Goal: Check status: Check status

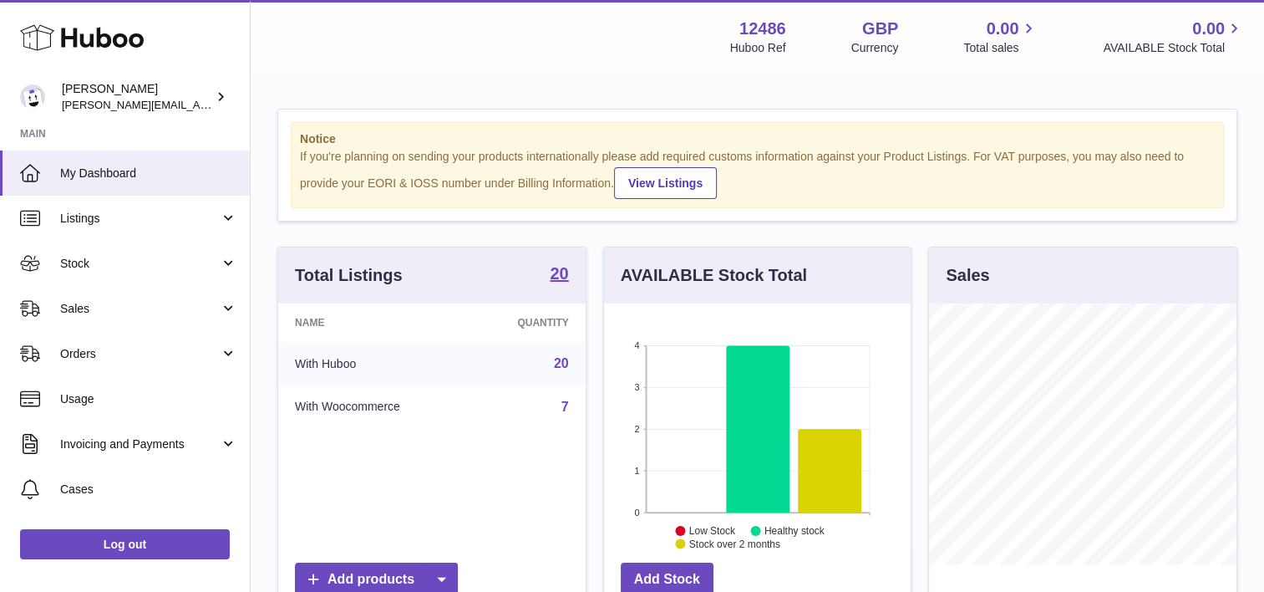
scroll to position [261, 307]
click at [147, 231] on link "Listings" at bounding box center [125, 218] width 250 height 45
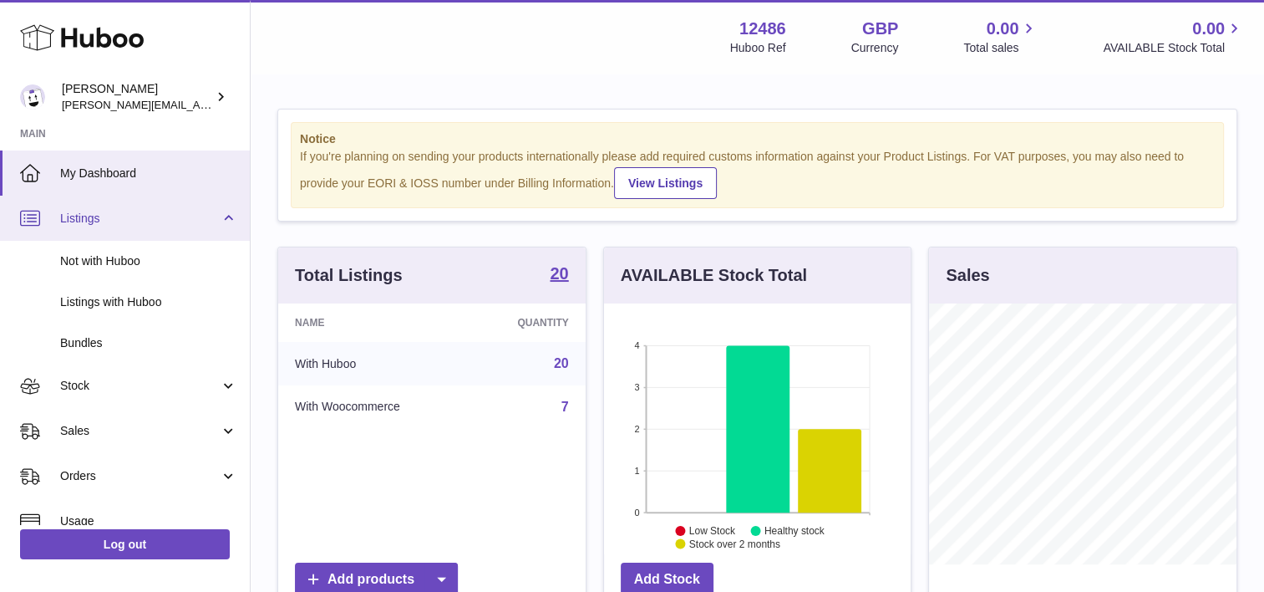
click at [169, 232] on link "Listings" at bounding box center [125, 218] width 250 height 45
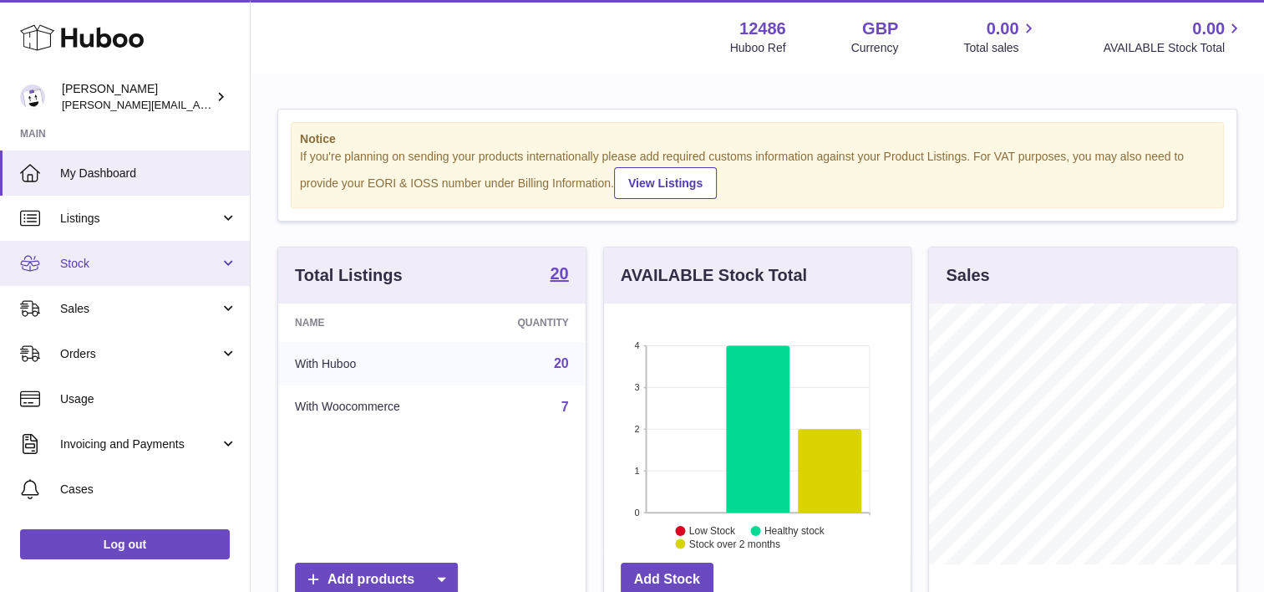
click at [188, 269] on span "Stock" at bounding box center [140, 264] width 160 height 16
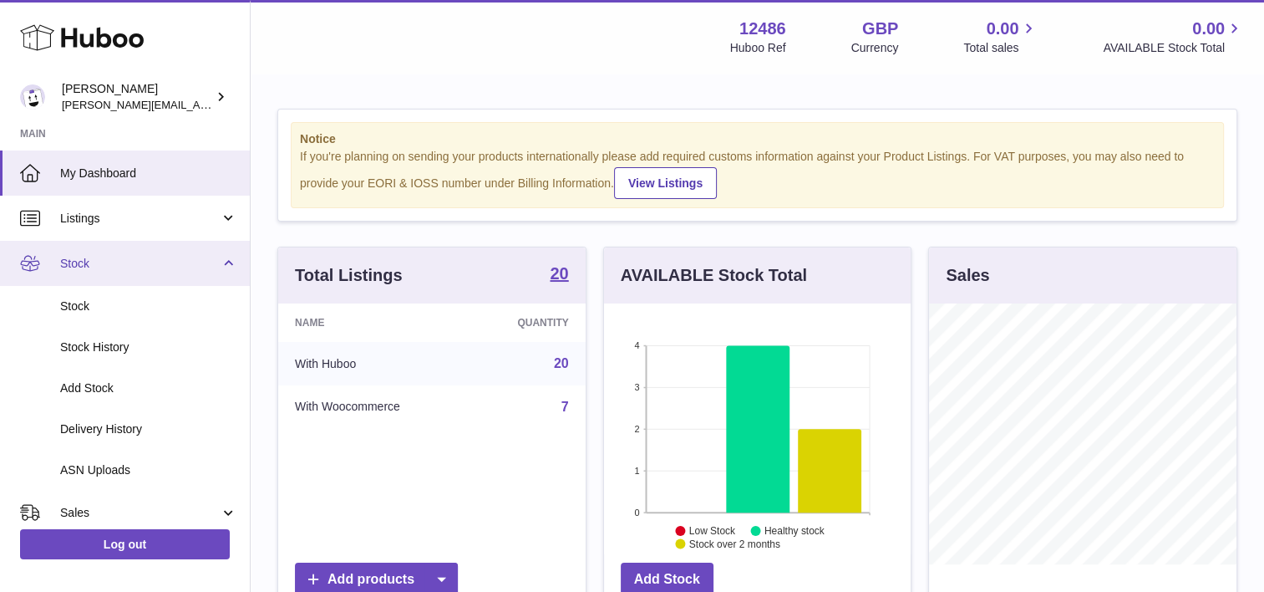
click at [191, 269] on span "Stock" at bounding box center [140, 264] width 160 height 16
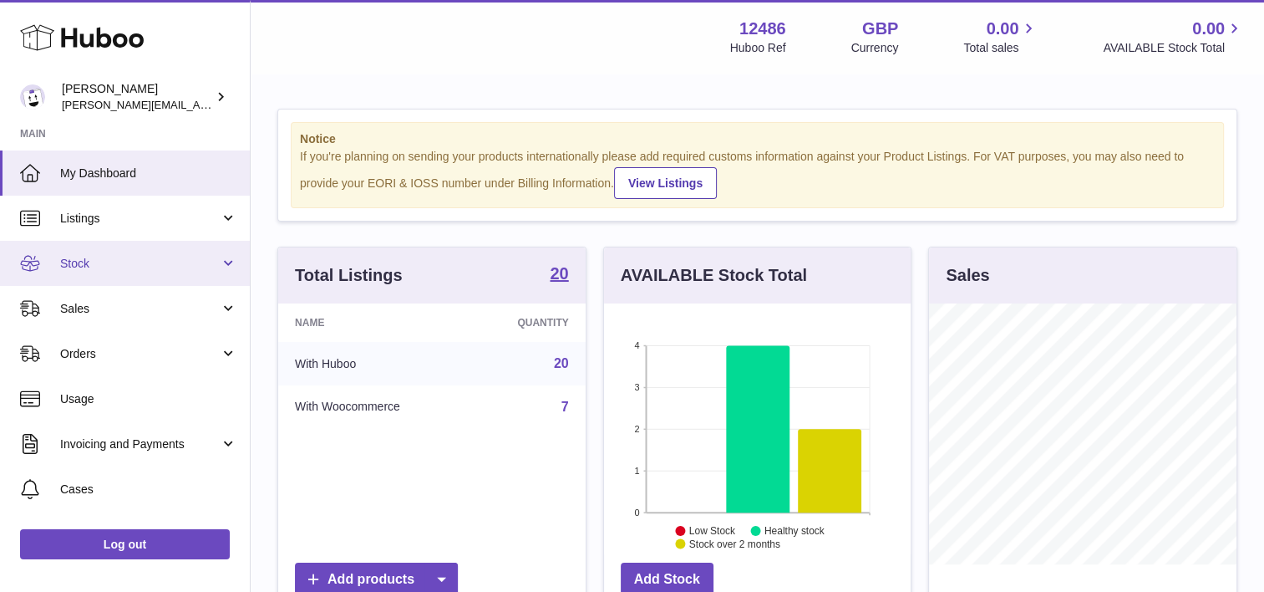
click at [209, 265] on span "Stock" at bounding box center [140, 264] width 160 height 16
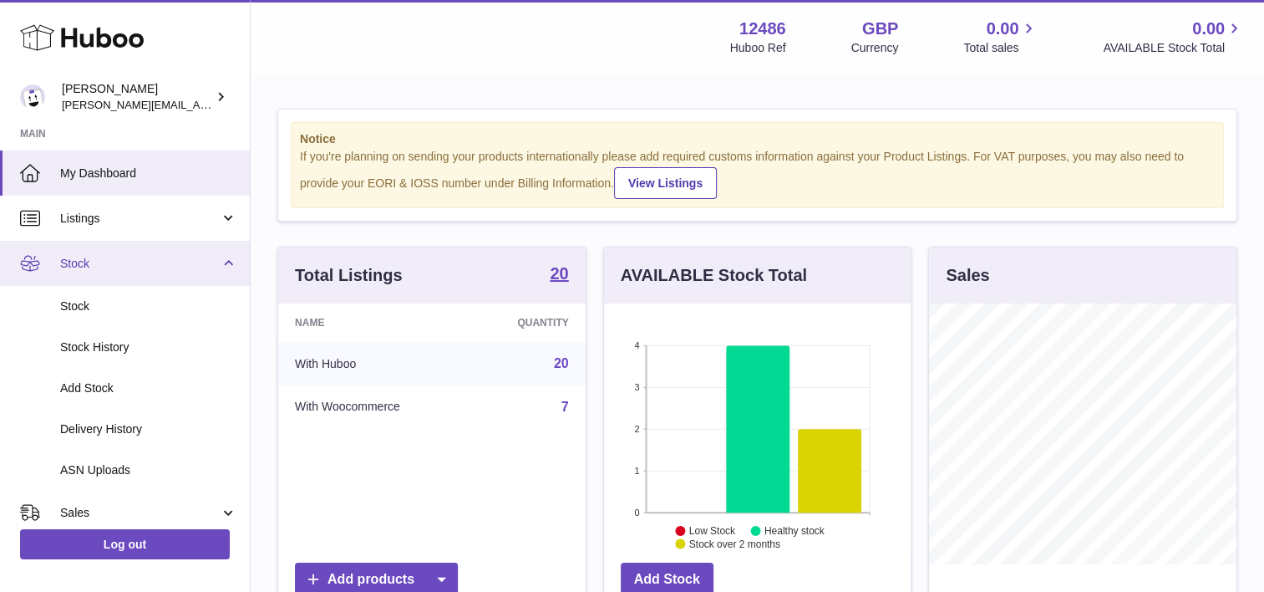
click at [217, 275] on link "Stock" at bounding box center [125, 263] width 250 height 45
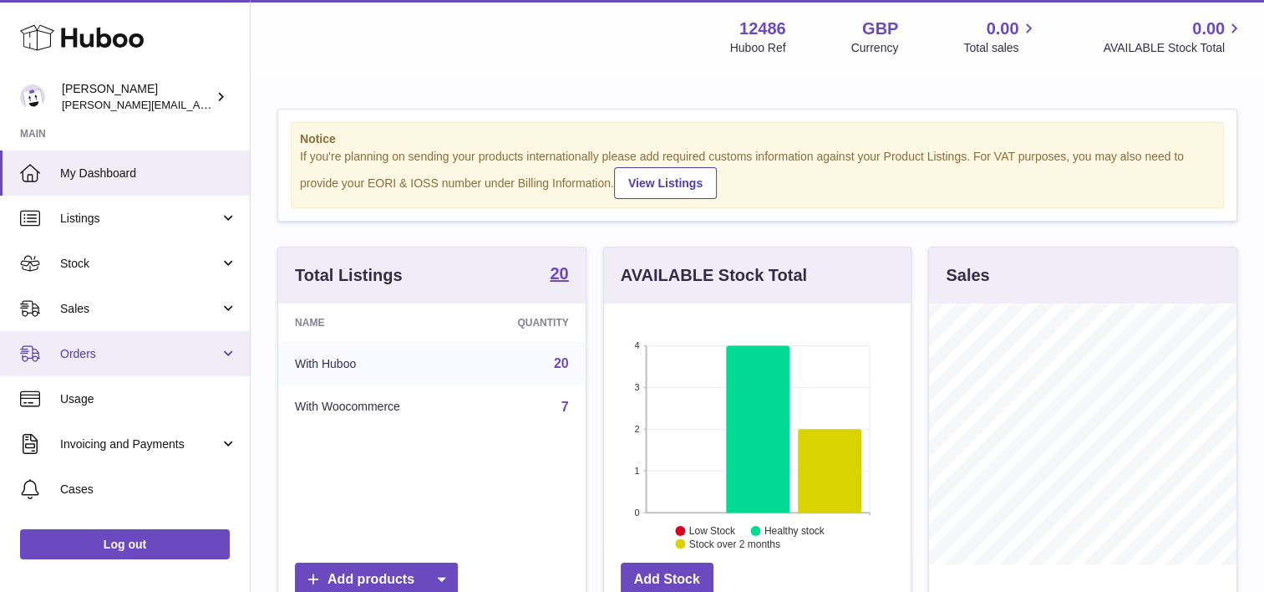
click at [172, 353] on span "Orders" at bounding box center [140, 354] width 160 height 16
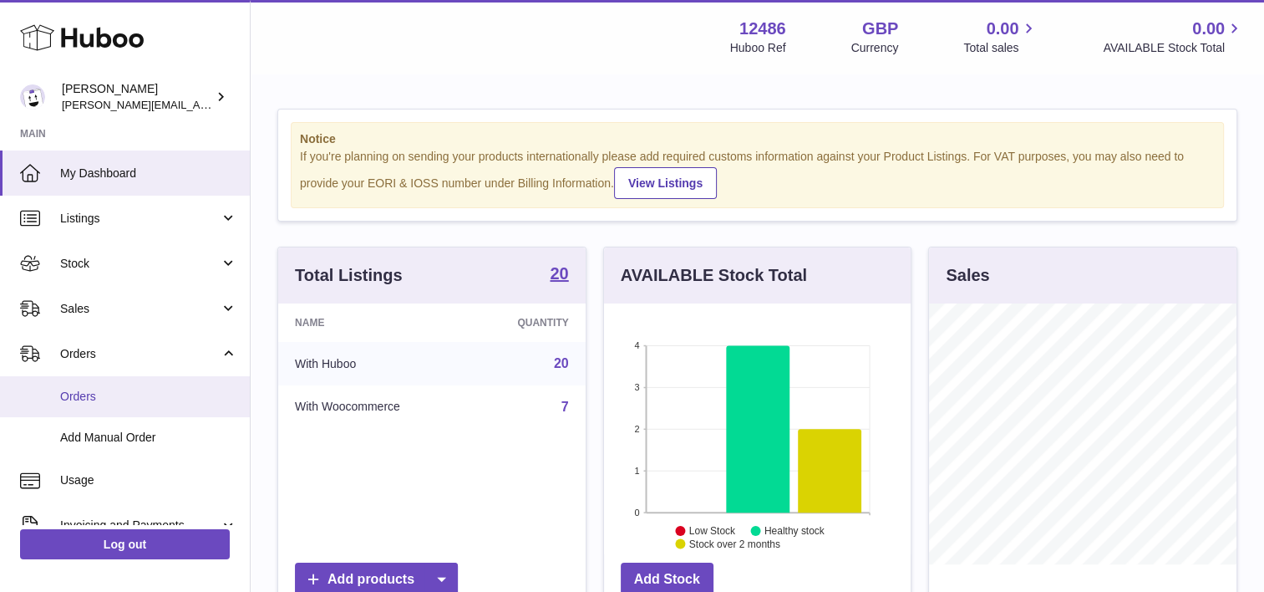
click at [145, 392] on span "Orders" at bounding box center [148, 397] width 177 height 16
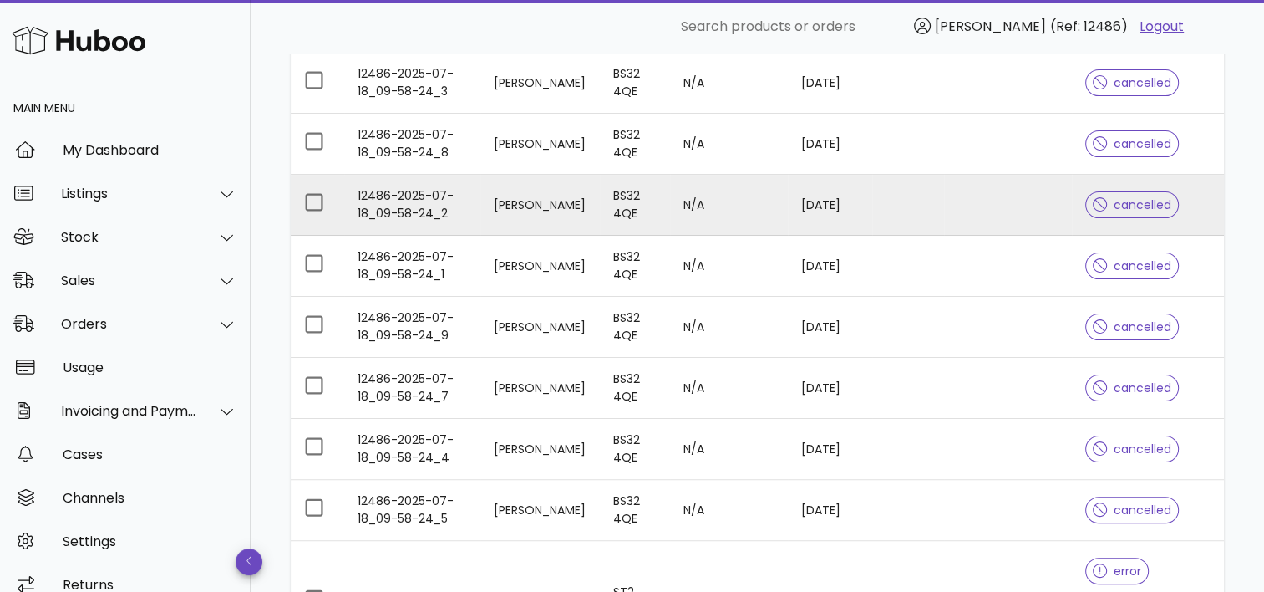
scroll to position [567, 0]
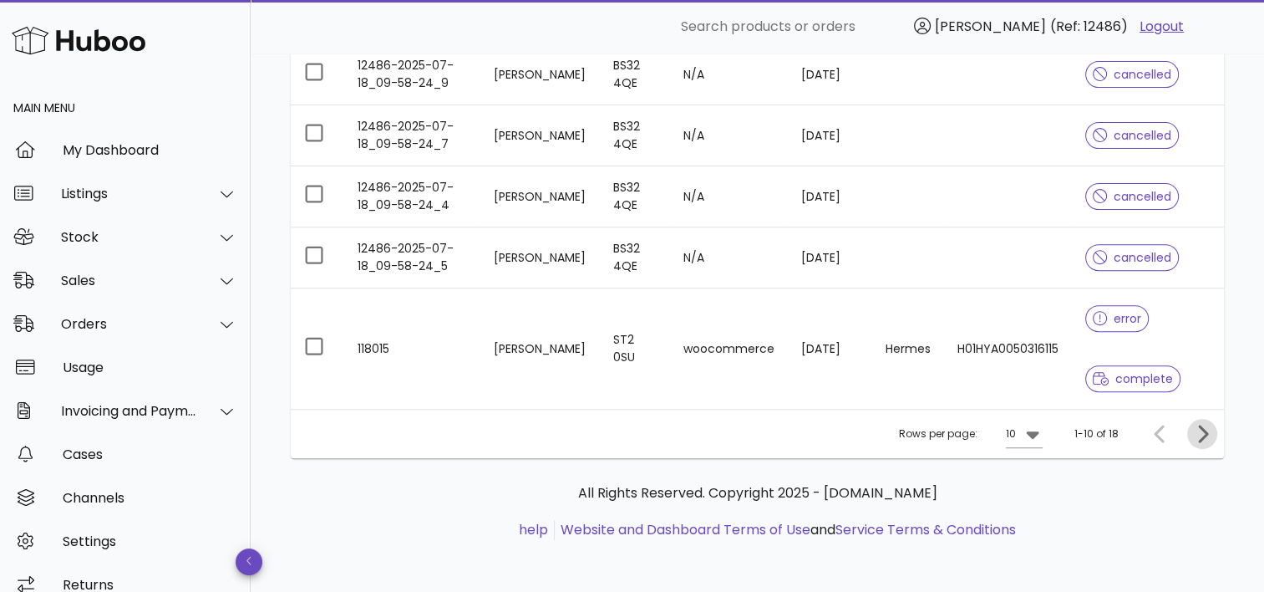
click at [1210, 428] on icon "Next page" at bounding box center [1202, 434] width 20 height 20
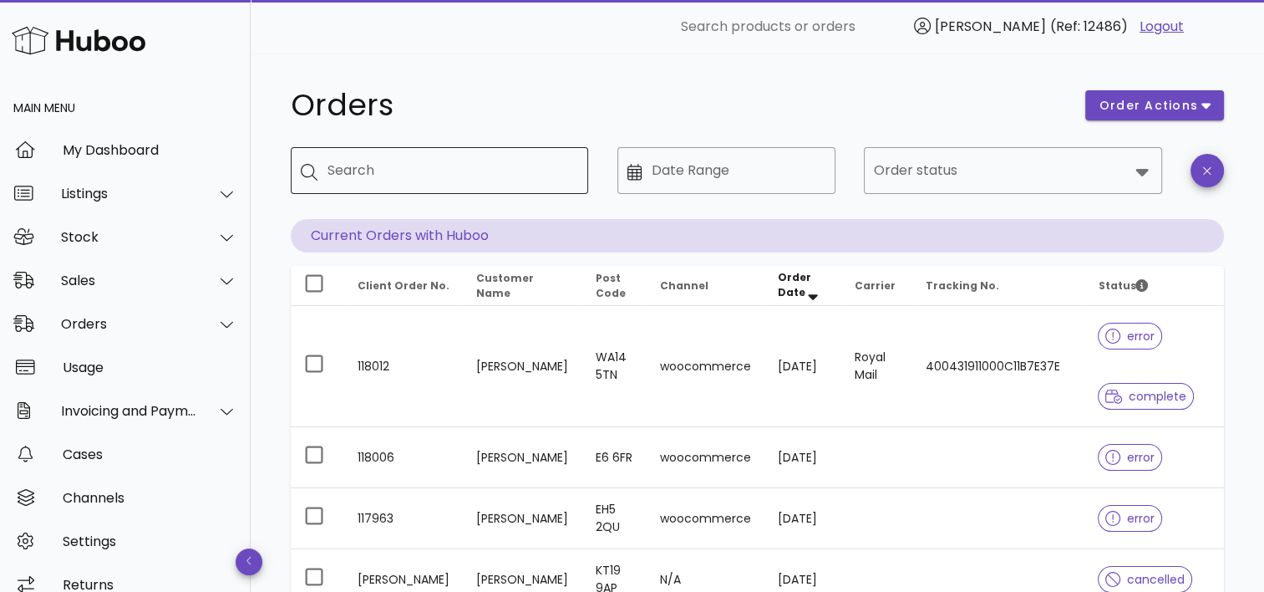
click at [508, 170] on input "Search" at bounding box center [451, 170] width 247 height 27
type input "****"
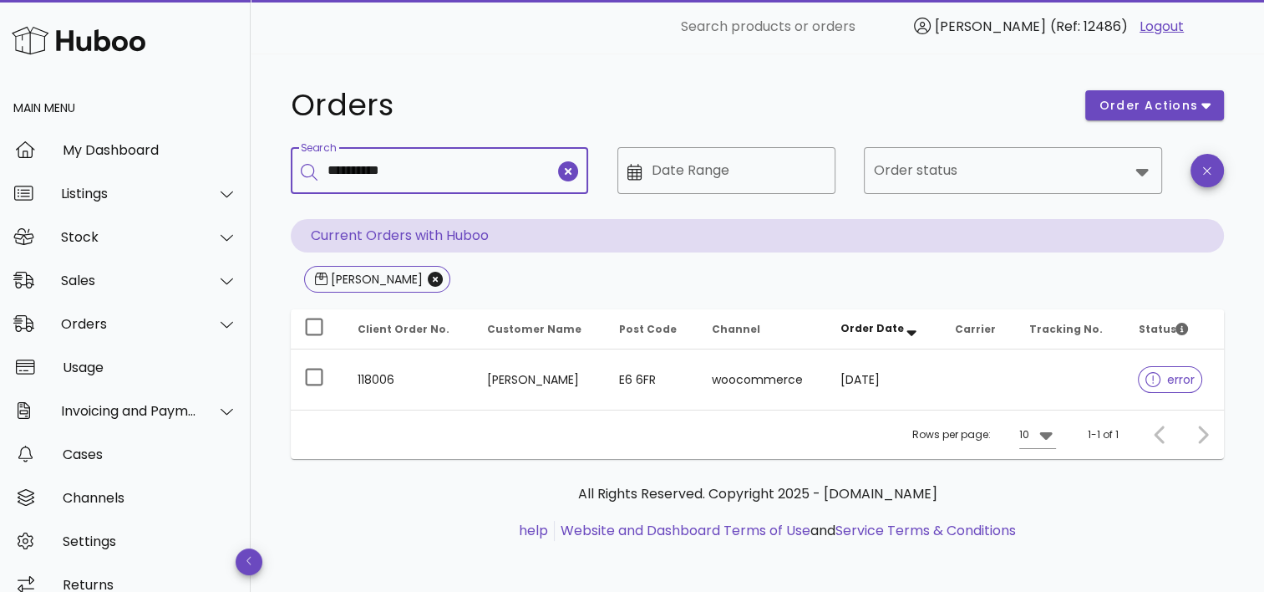
type input "**********"
click at [428, 284] on icon "Close" at bounding box center [435, 279] width 15 height 15
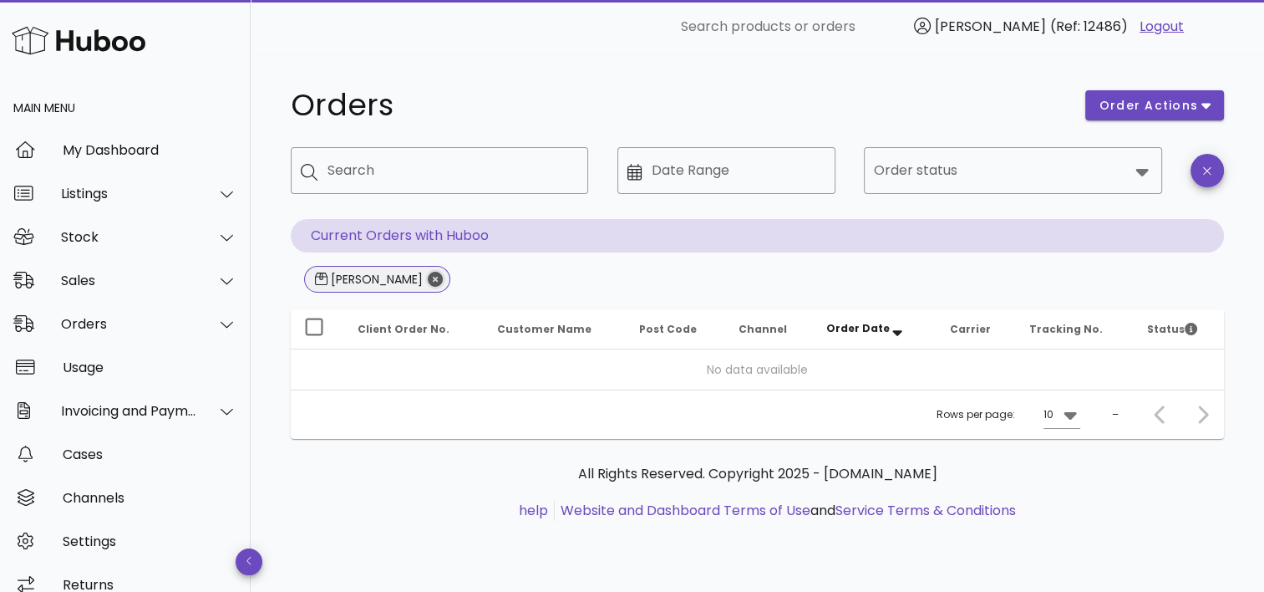
click at [428, 282] on icon "Close" at bounding box center [435, 279] width 15 height 15
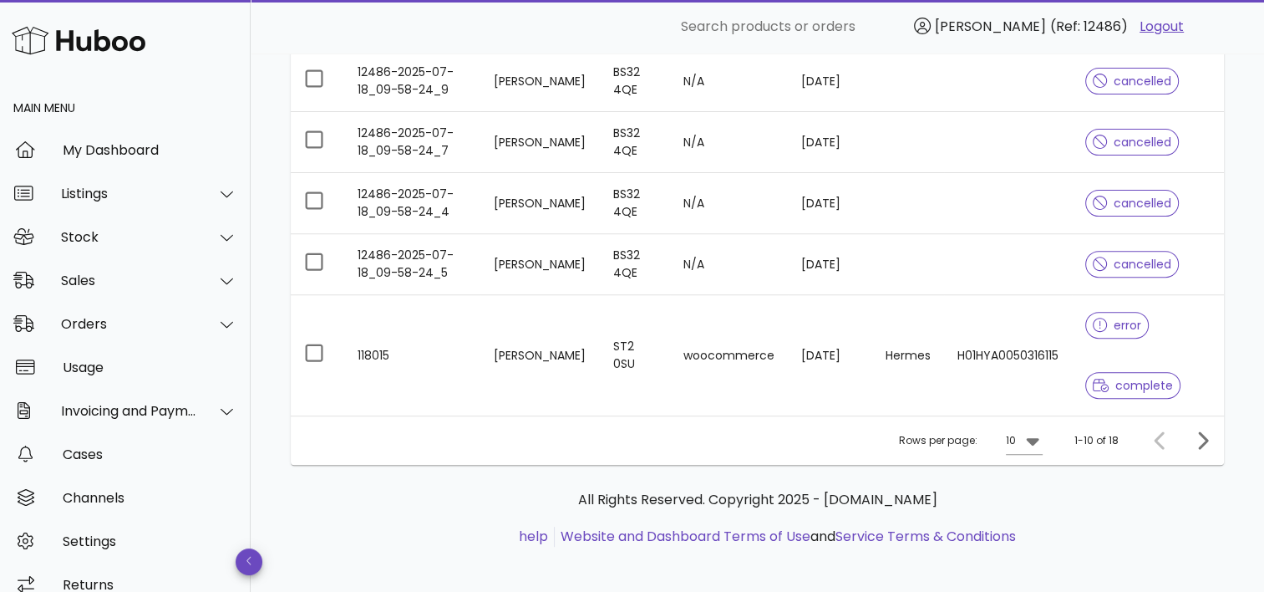
scroll to position [567, 0]
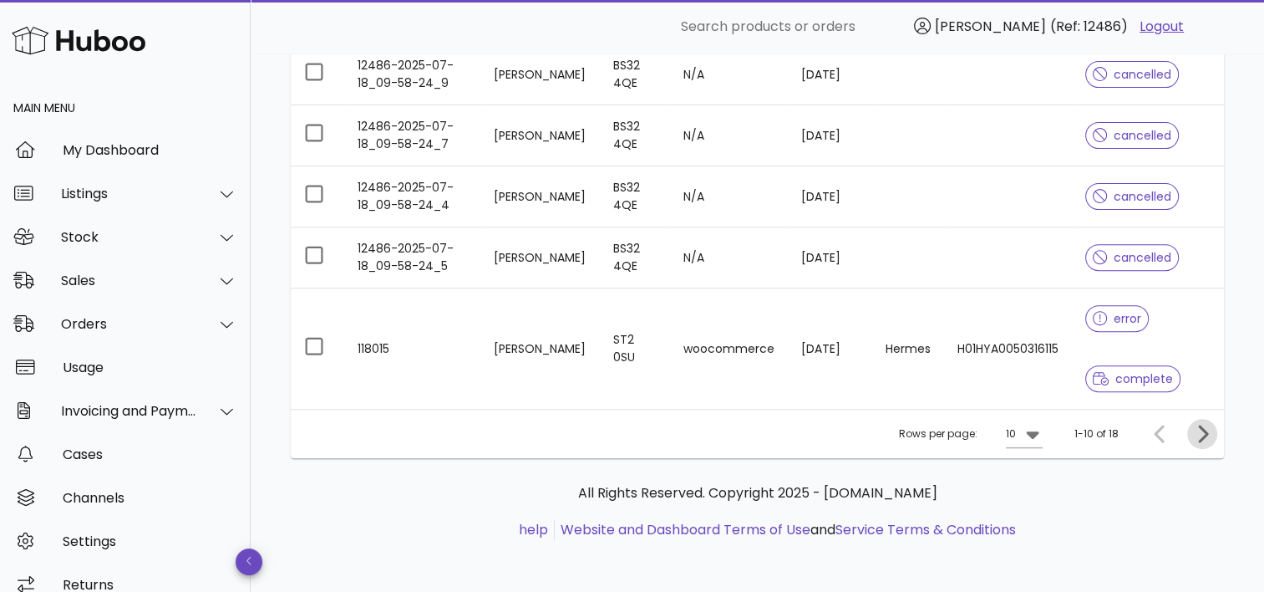
click at [1193, 425] on icon "Next page" at bounding box center [1202, 434] width 20 height 20
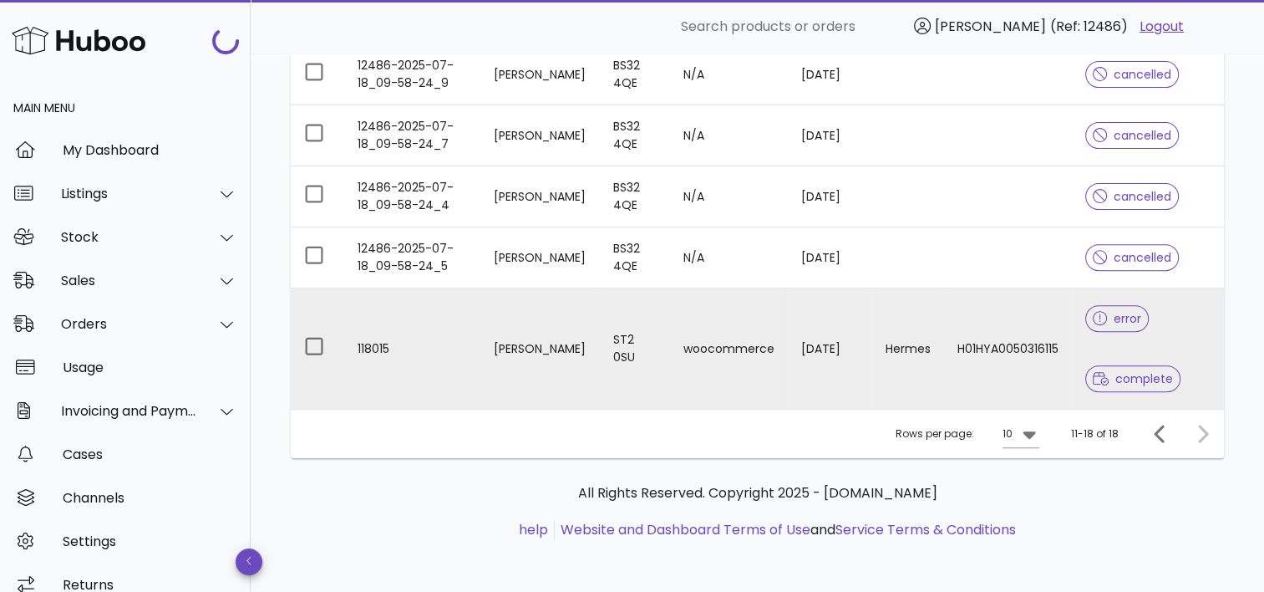
scroll to position [565, 0]
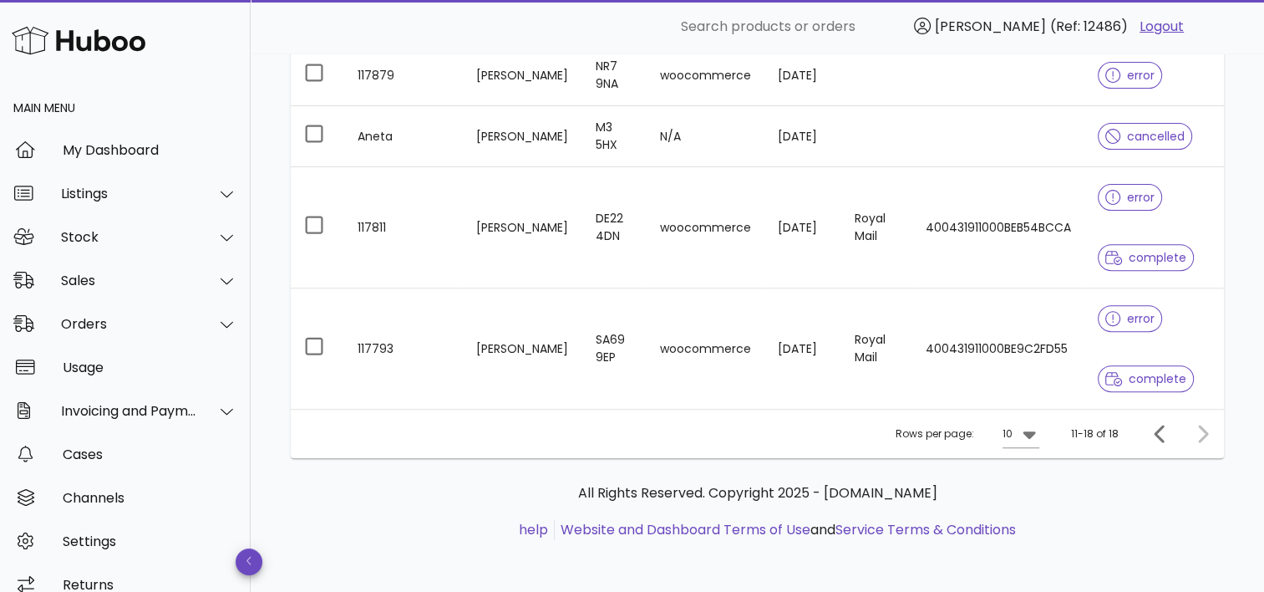
click at [1206, 441] on div at bounding box center [1199, 434] width 36 height 30
click at [1191, 428] on div at bounding box center [1199, 434] width 36 height 30
click at [1207, 428] on div at bounding box center [1199, 434] width 36 height 30
click at [1158, 427] on icon "Previous page" at bounding box center [1160, 433] width 10 height 18
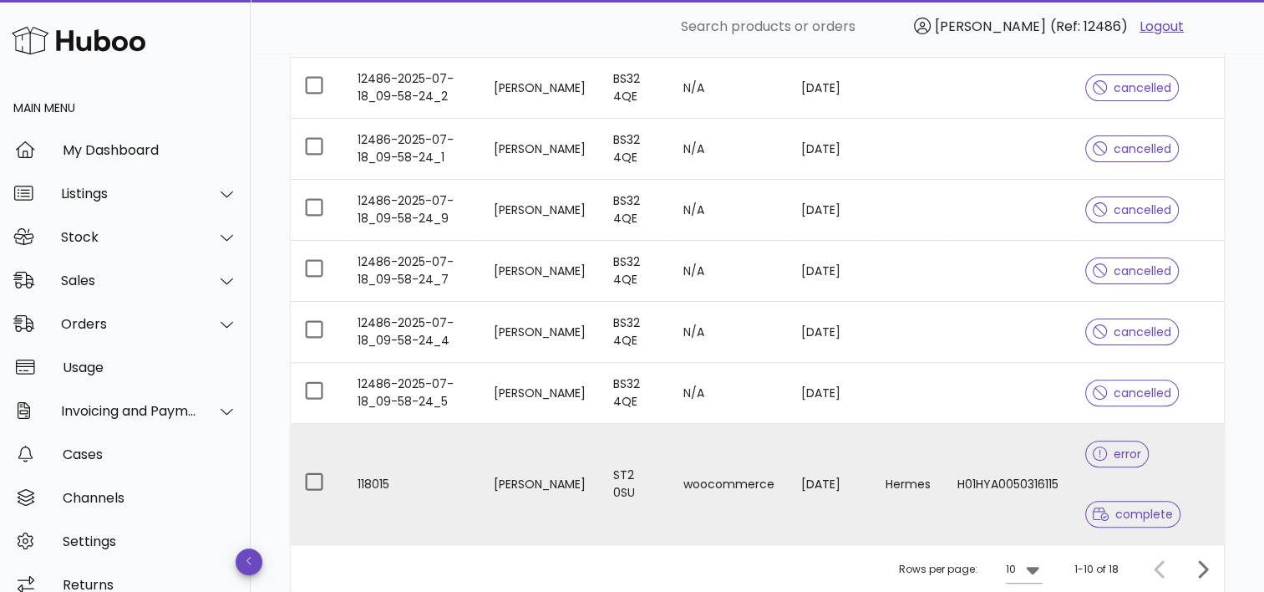
scroll to position [567, 0]
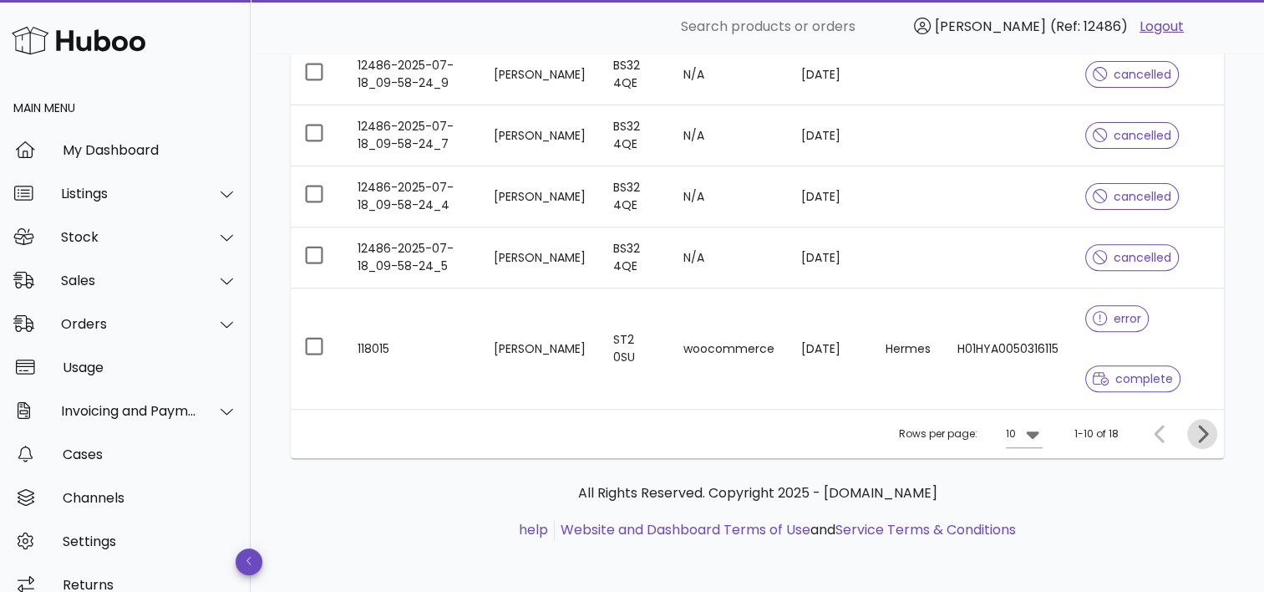
click at [1200, 434] on icon "Next page" at bounding box center [1202, 434] width 20 height 20
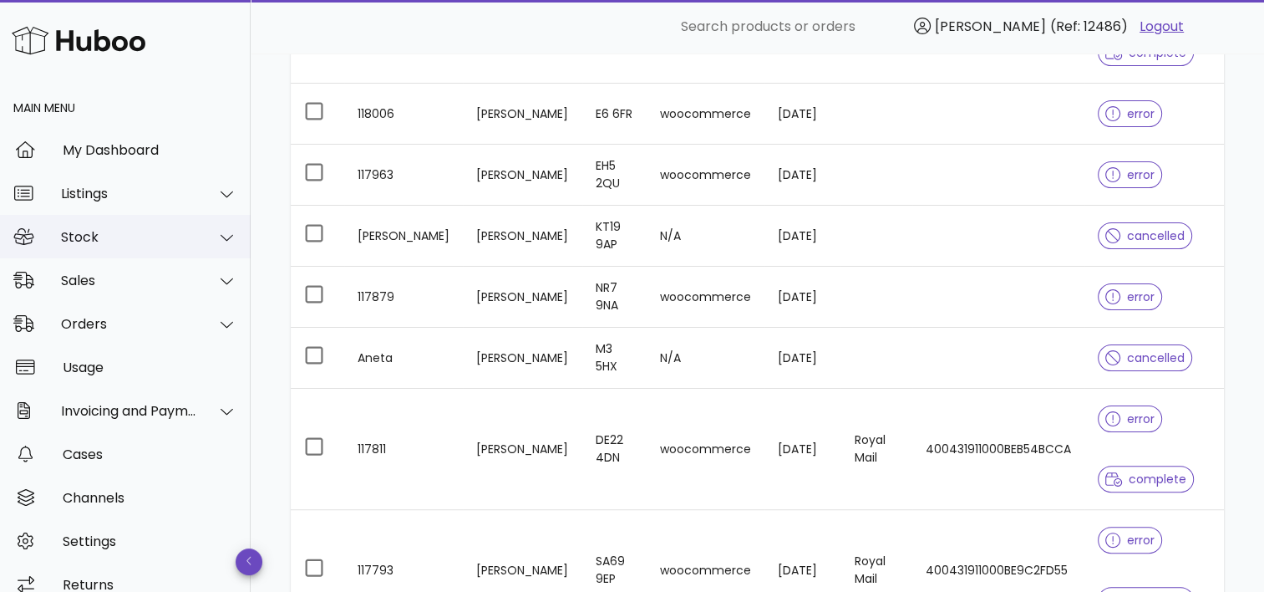
scroll to position [314, 0]
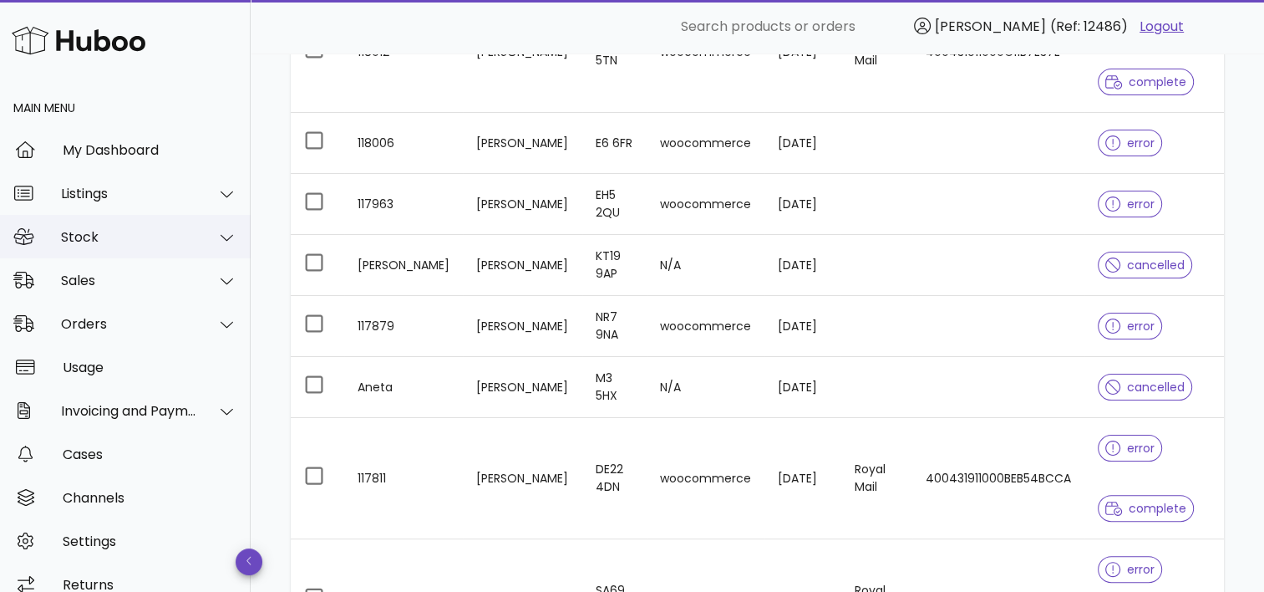
click at [197, 247] on div at bounding box center [217, 237] width 40 height 42
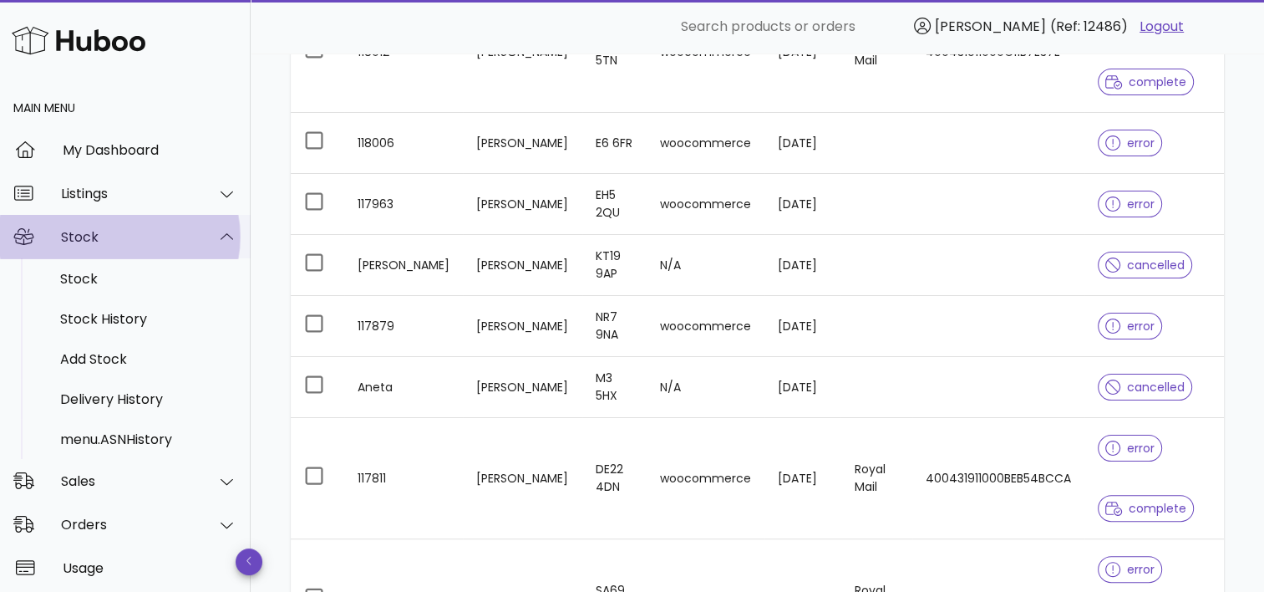
click at [197, 247] on div at bounding box center [217, 237] width 40 height 42
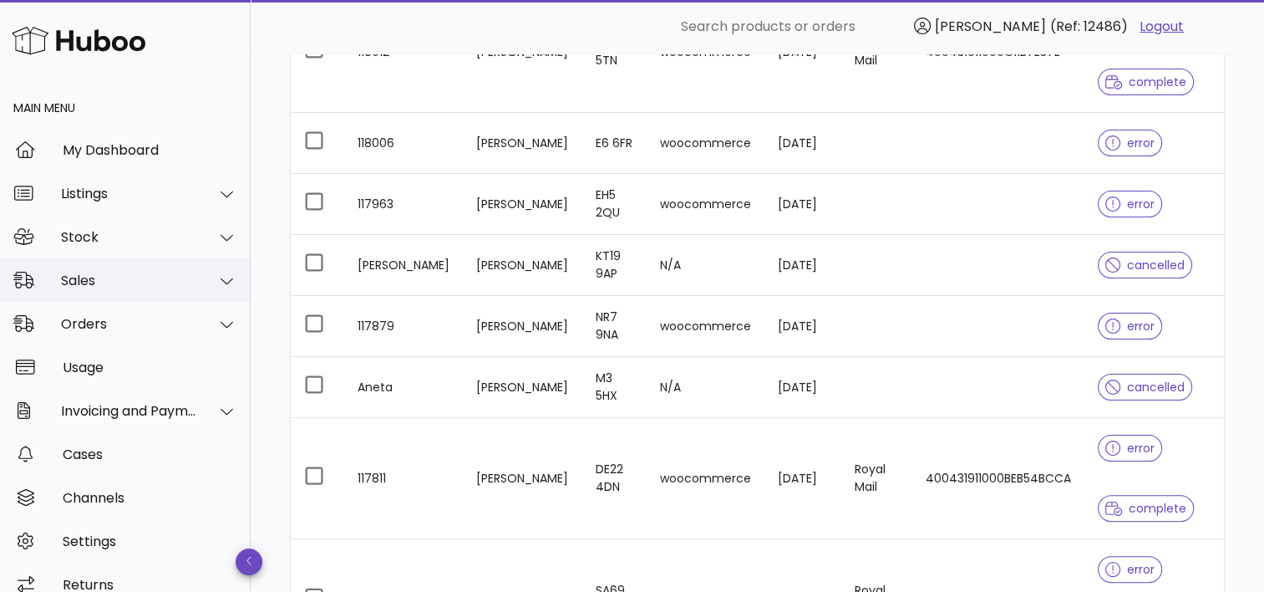
click at [197, 271] on div at bounding box center [217, 281] width 40 height 42
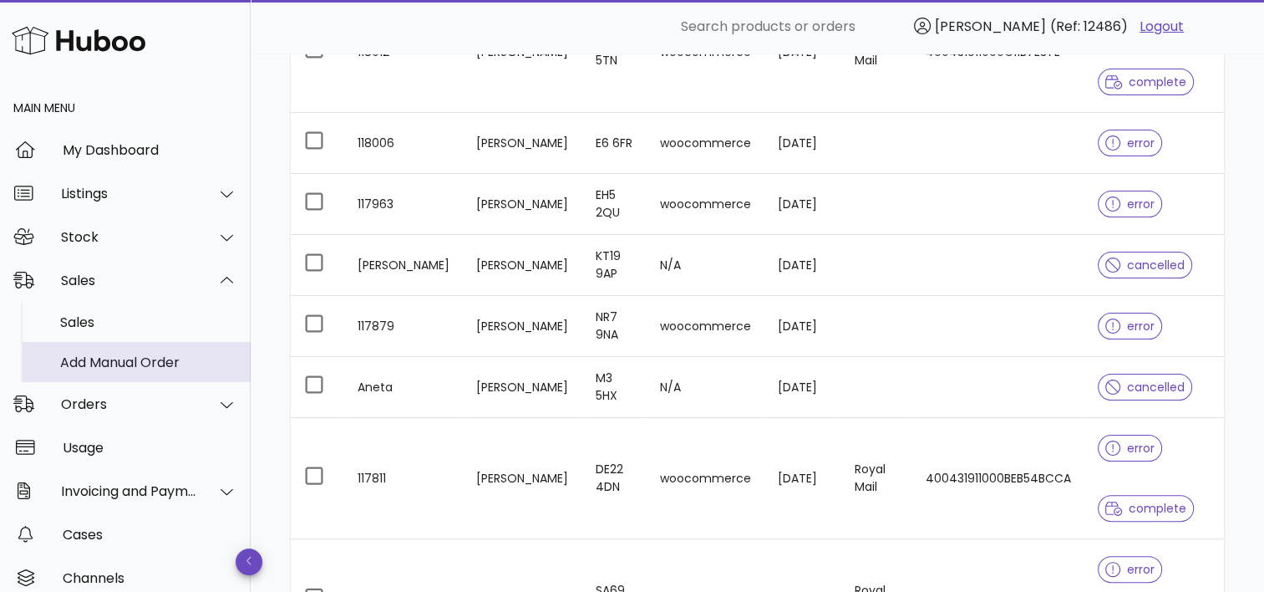
click at [135, 357] on div "Add Manual Order" at bounding box center [148, 362] width 177 height 16
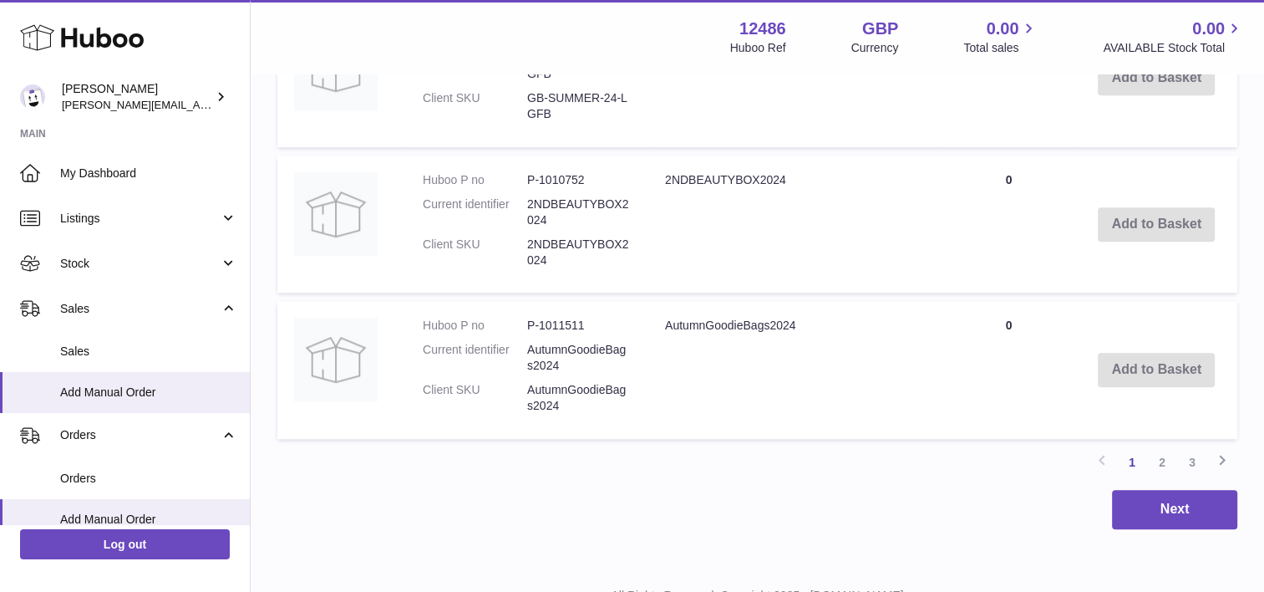
scroll to position [1638, 0]
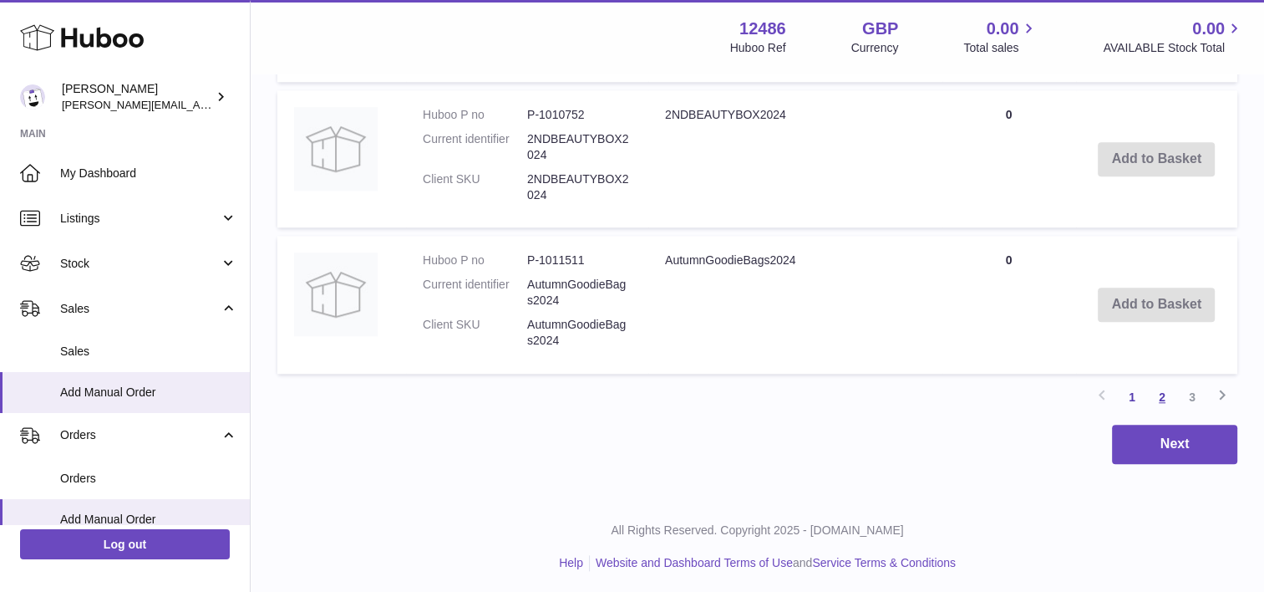
click at [1154, 394] on link "2" at bounding box center [1162, 397] width 30 height 30
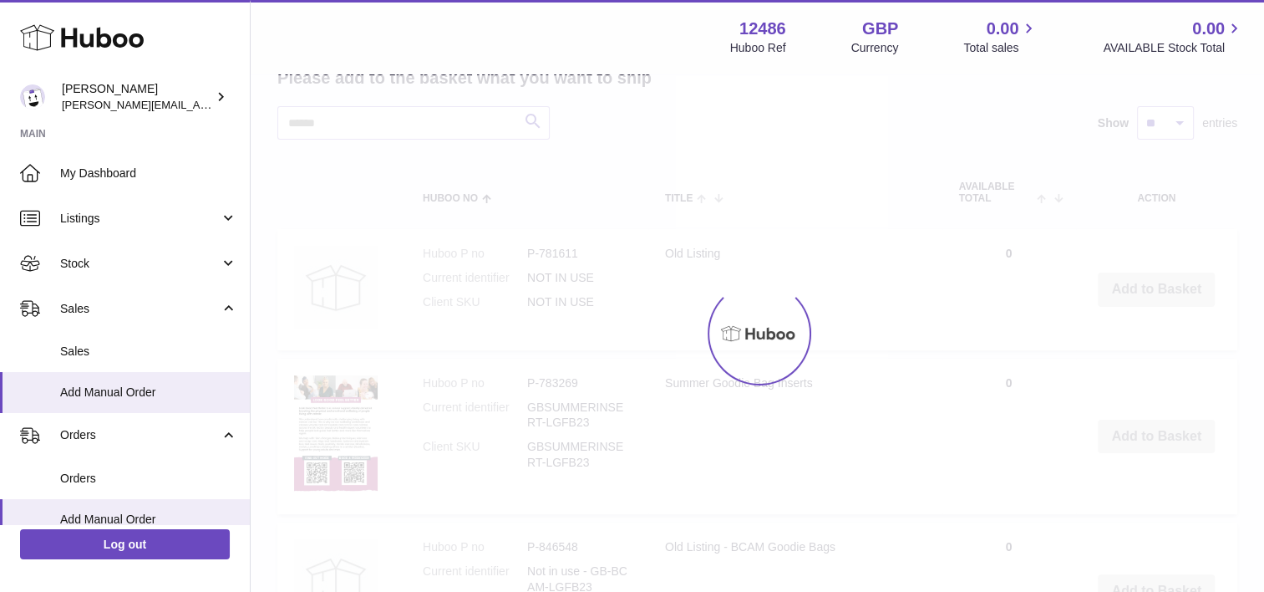
scroll to position [75, 0]
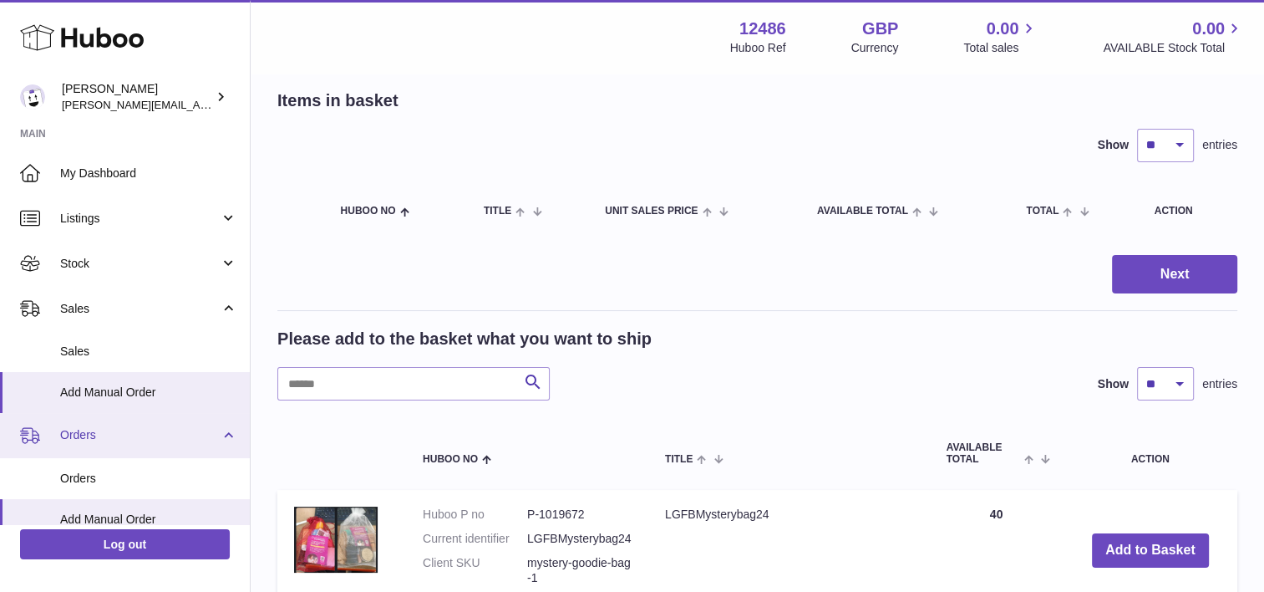
click at [113, 428] on span "Orders" at bounding box center [140, 435] width 160 height 16
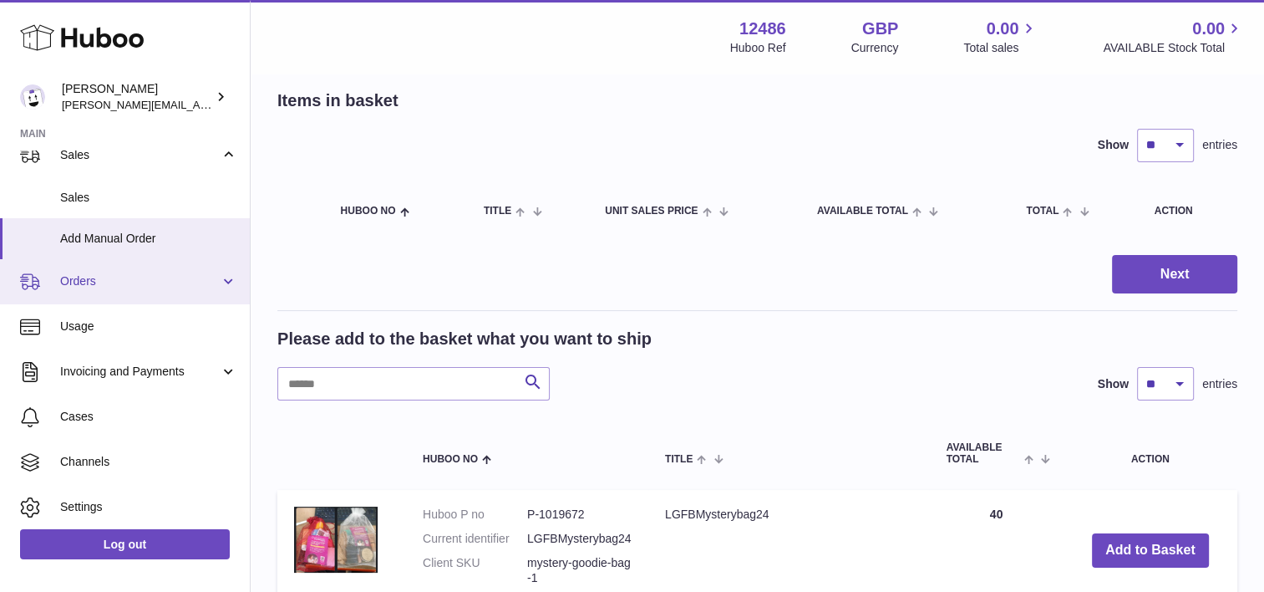
scroll to position [120, 0]
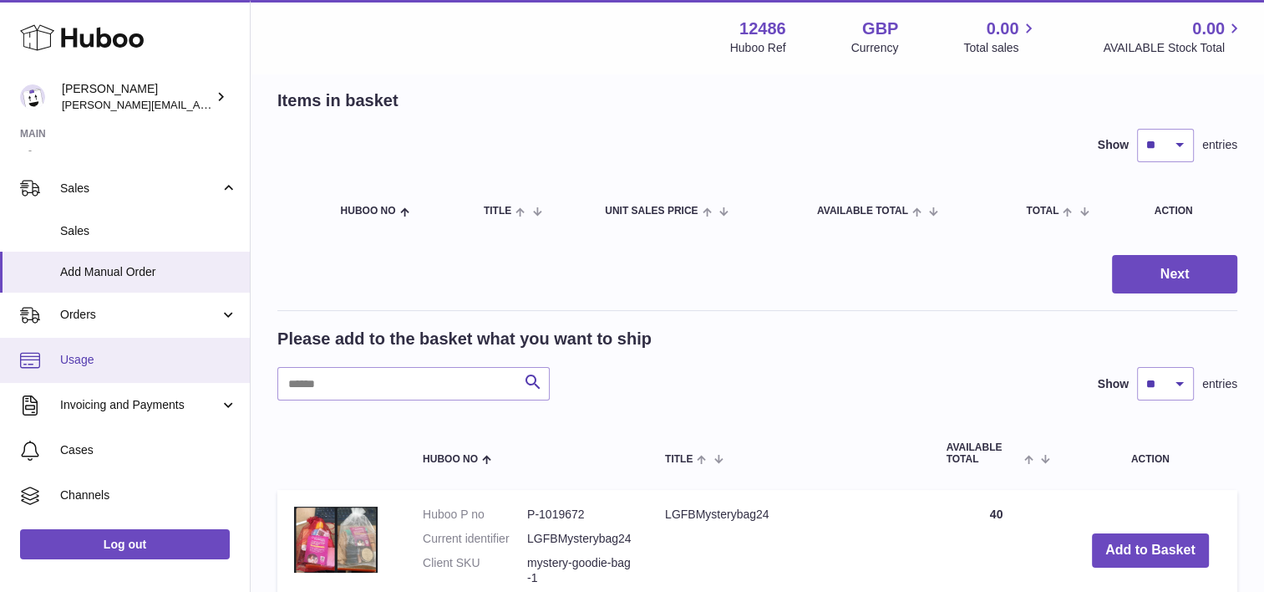
click at [177, 339] on link "Usage" at bounding box center [125, 360] width 250 height 45
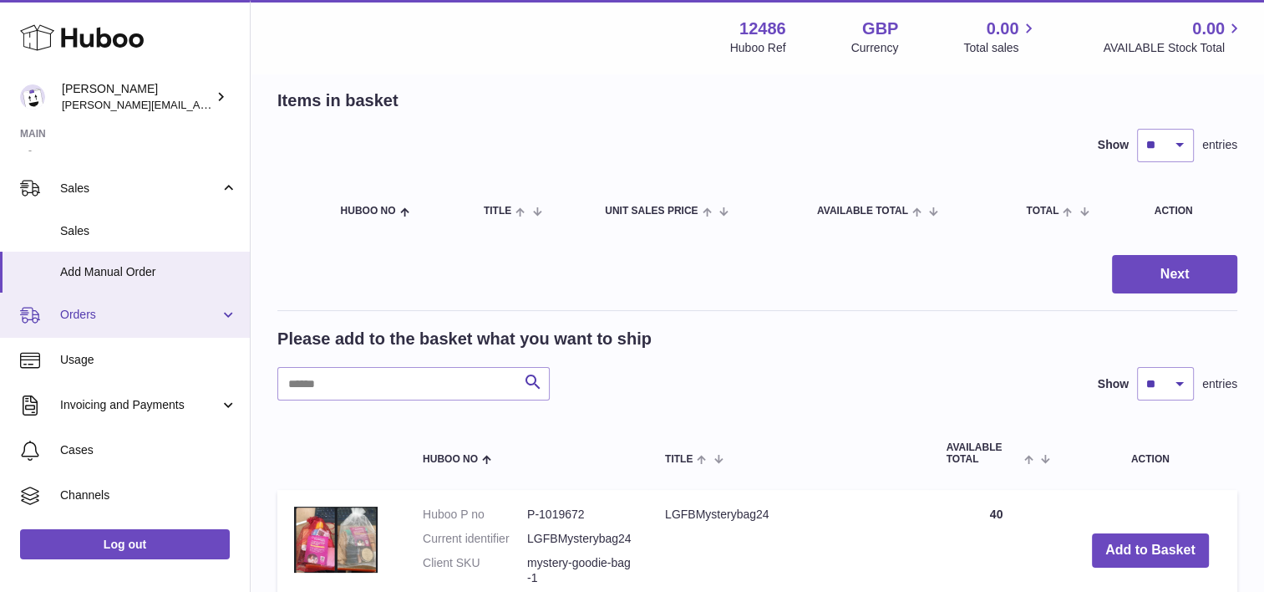
click at [187, 315] on span "Orders" at bounding box center [140, 315] width 160 height 16
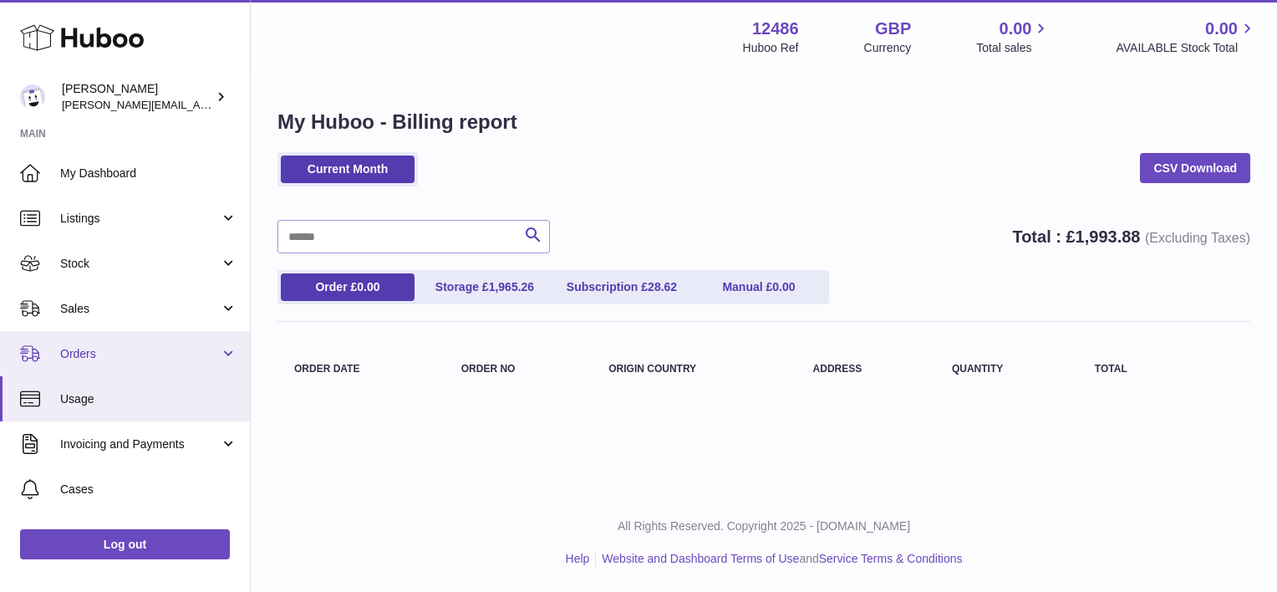
click at [140, 337] on link "Orders" at bounding box center [125, 353] width 250 height 45
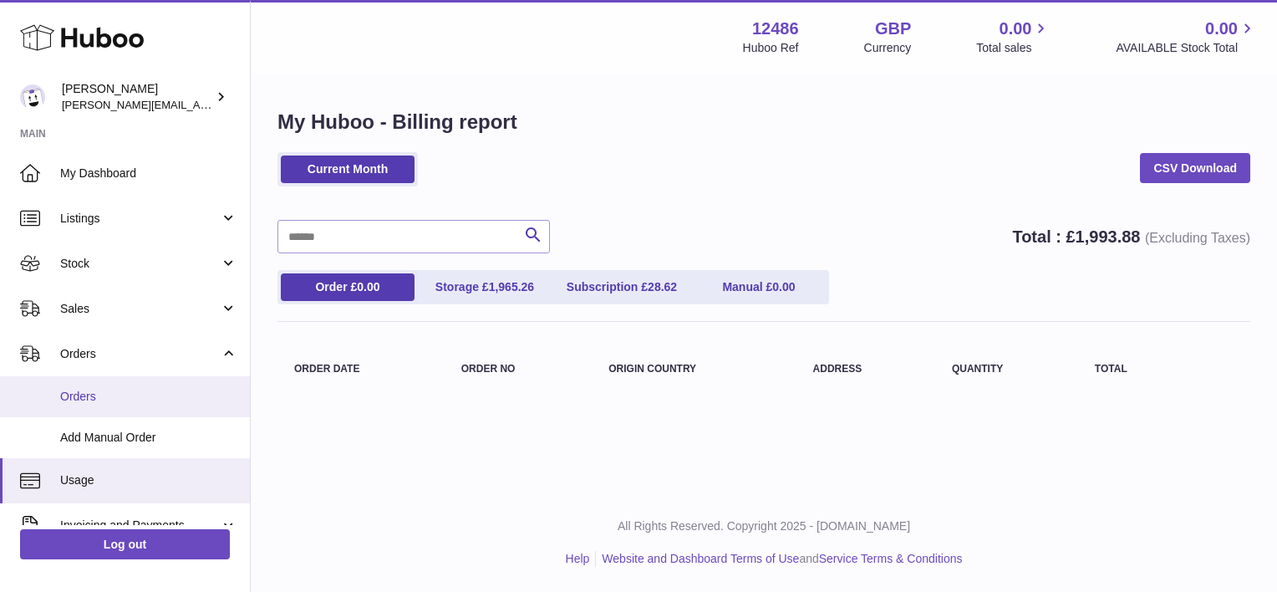
click at [135, 394] on span "Orders" at bounding box center [148, 397] width 177 height 16
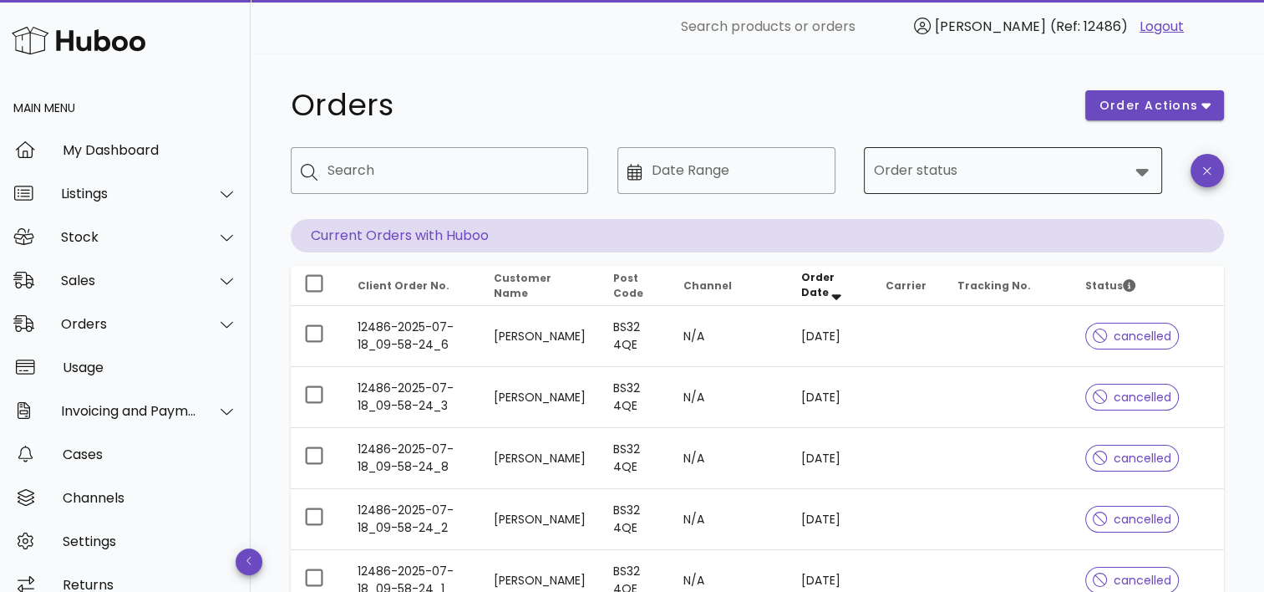
click at [927, 176] on input "Order status" at bounding box center [1001, 170] width 254 height 27
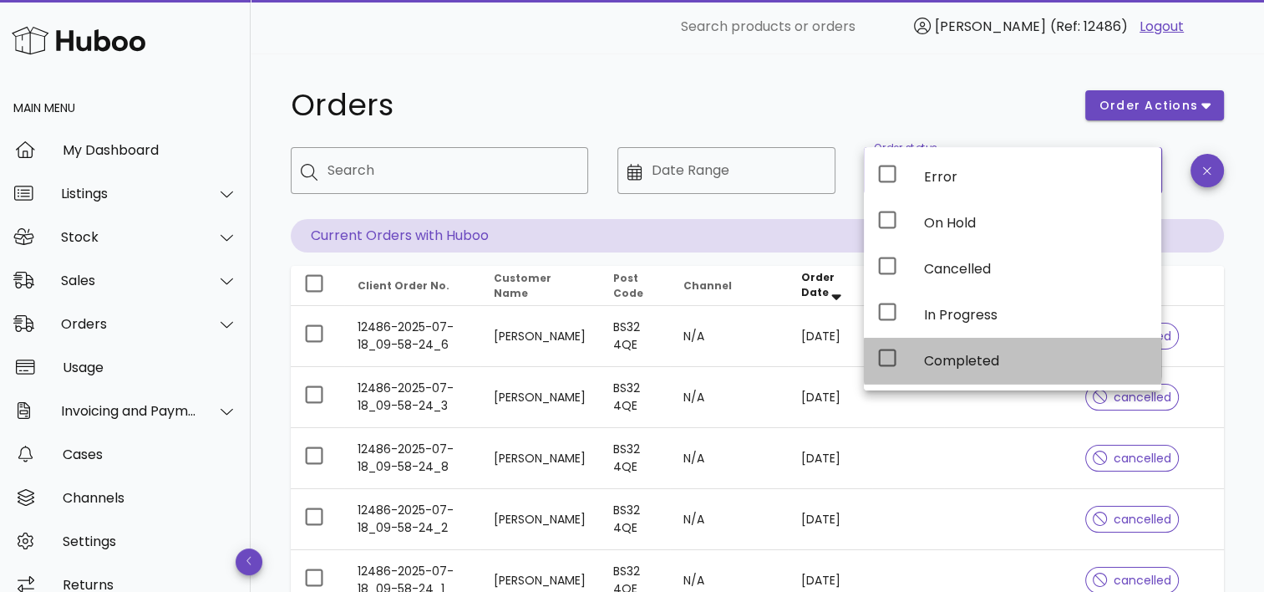
click at [912, 355] on div "Completed" at bounding box center [1012, 361] width 297 height 46
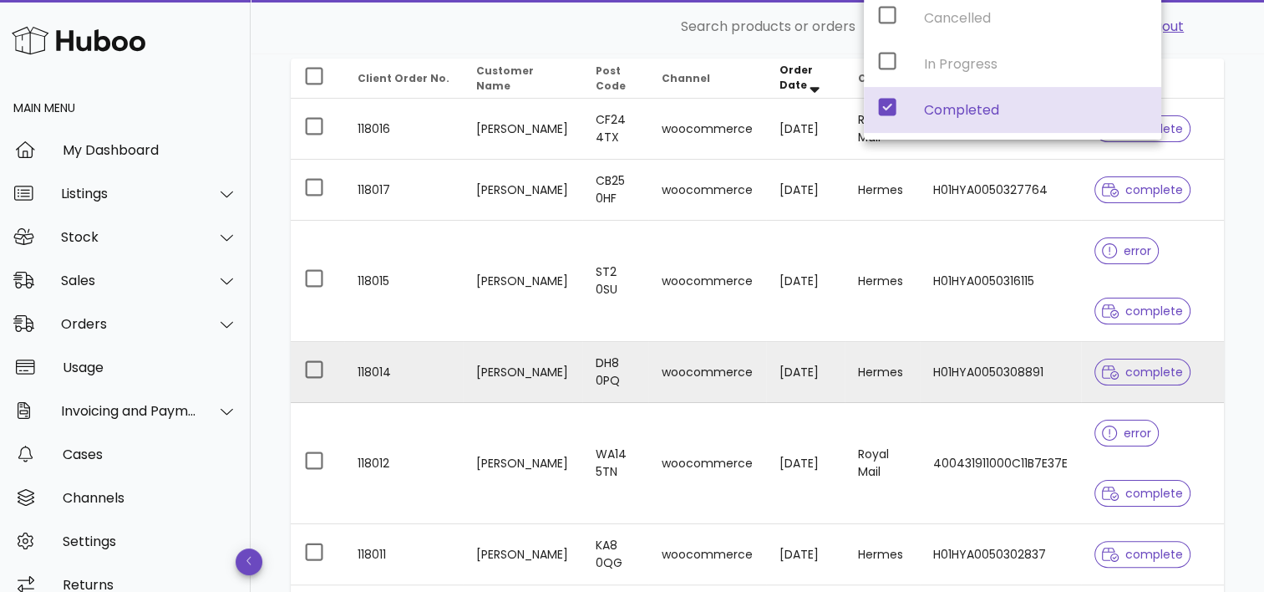
scroll to position [334, 0]
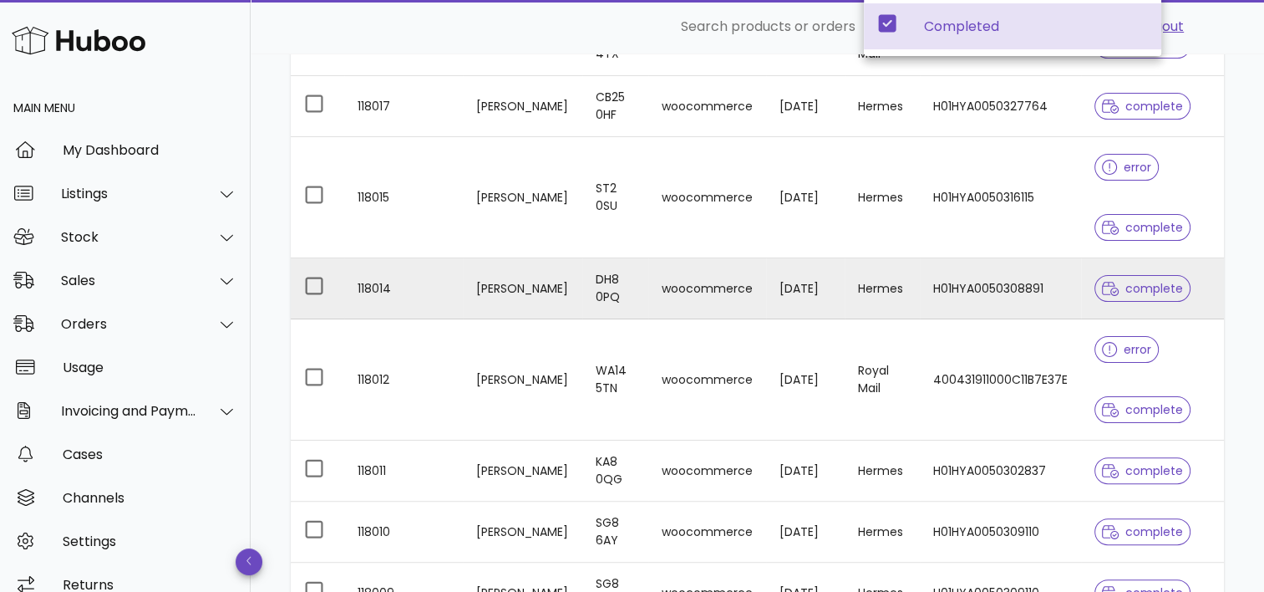
click at [582, 302] on td "DH8 0PQ" at bounding box center [615, 288] width 66 height 61
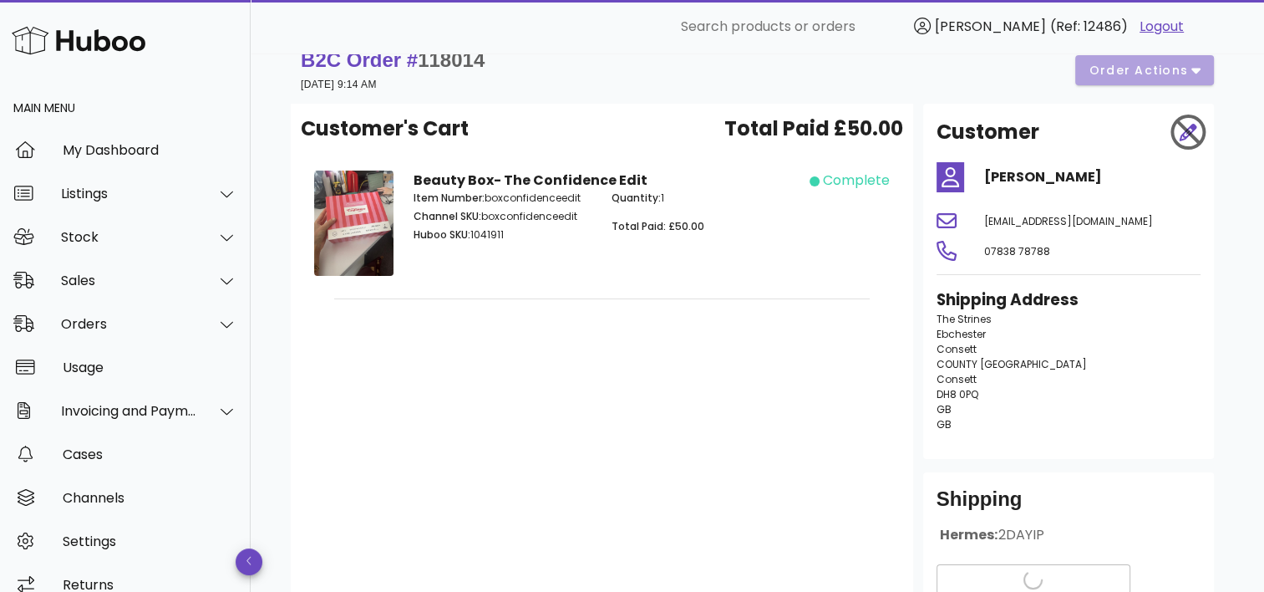
scroll to position [10, 0]
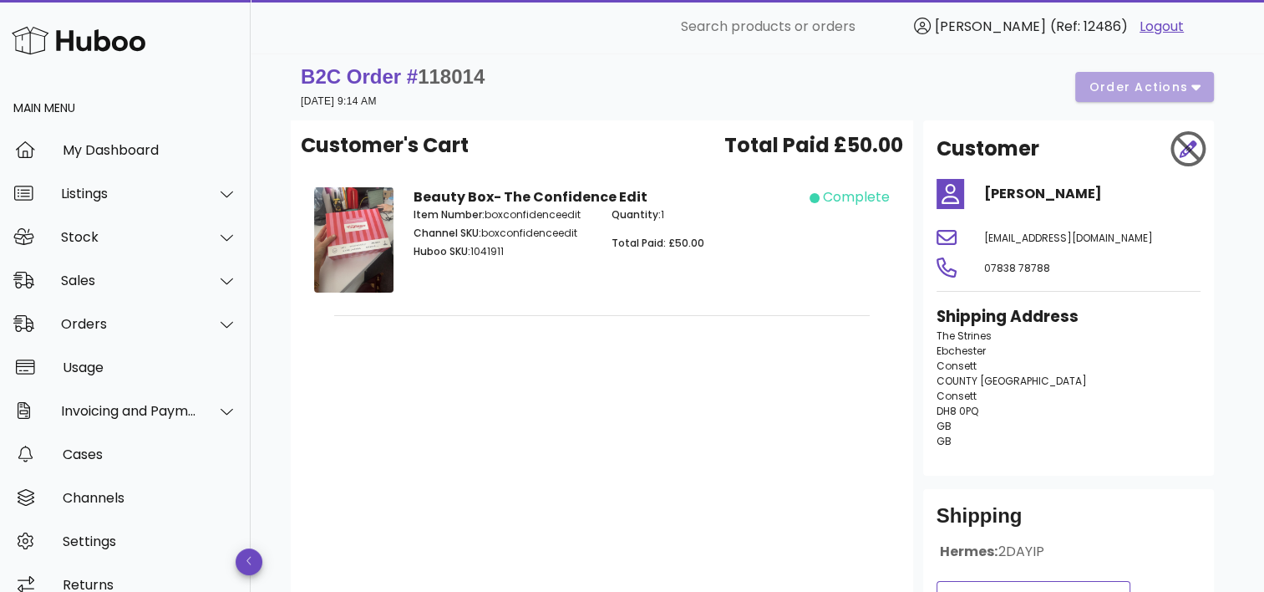
click at [394, 245] on div at bounding box center [353, 242] width 99 height 131
click at [384, 245] on img at bounding box center [353, 239] width 79 height 105
drag, startPoint x: 982, startPoint y: 241, endPoint x: 1116, endPoint y: 237, distance: 134.6
click at [1116, 237] on div "annefryer65@icloud.com" at bounding box center [1091, 237] width 237 height 40
drag, startPoint x: 1116, startPoint y: 237, endPoint x: 1073, endPoint y: 239, distance: 43.5
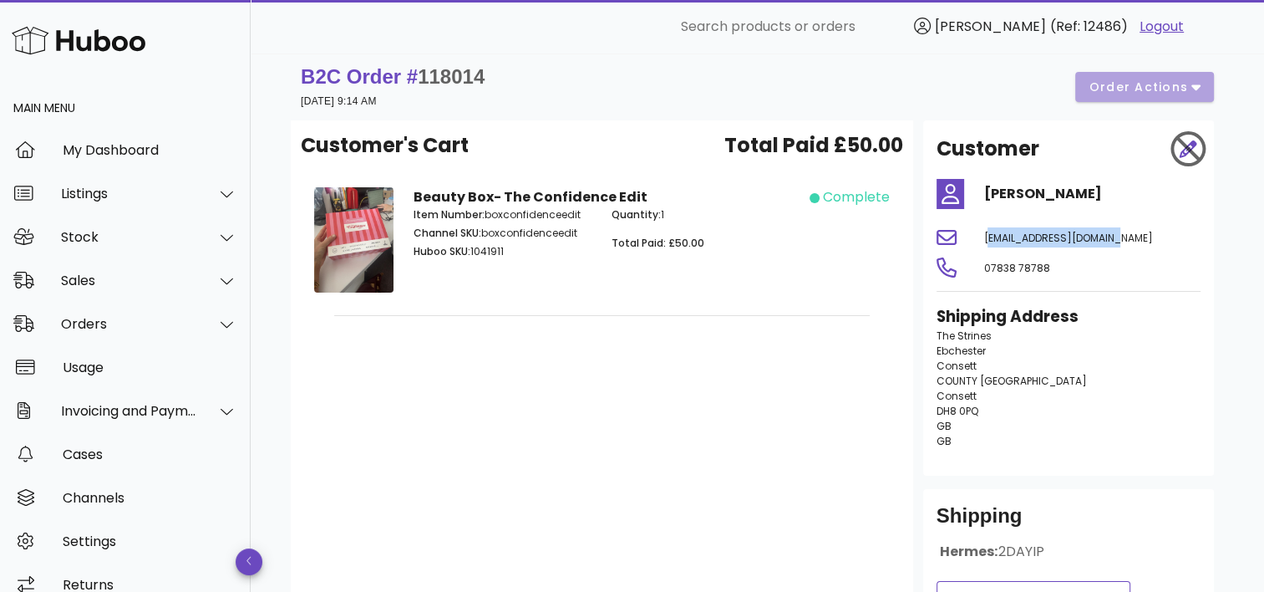
copy span "annefryer65@icloud.com"
